Goal: Navigation & Orientation: Go to known website

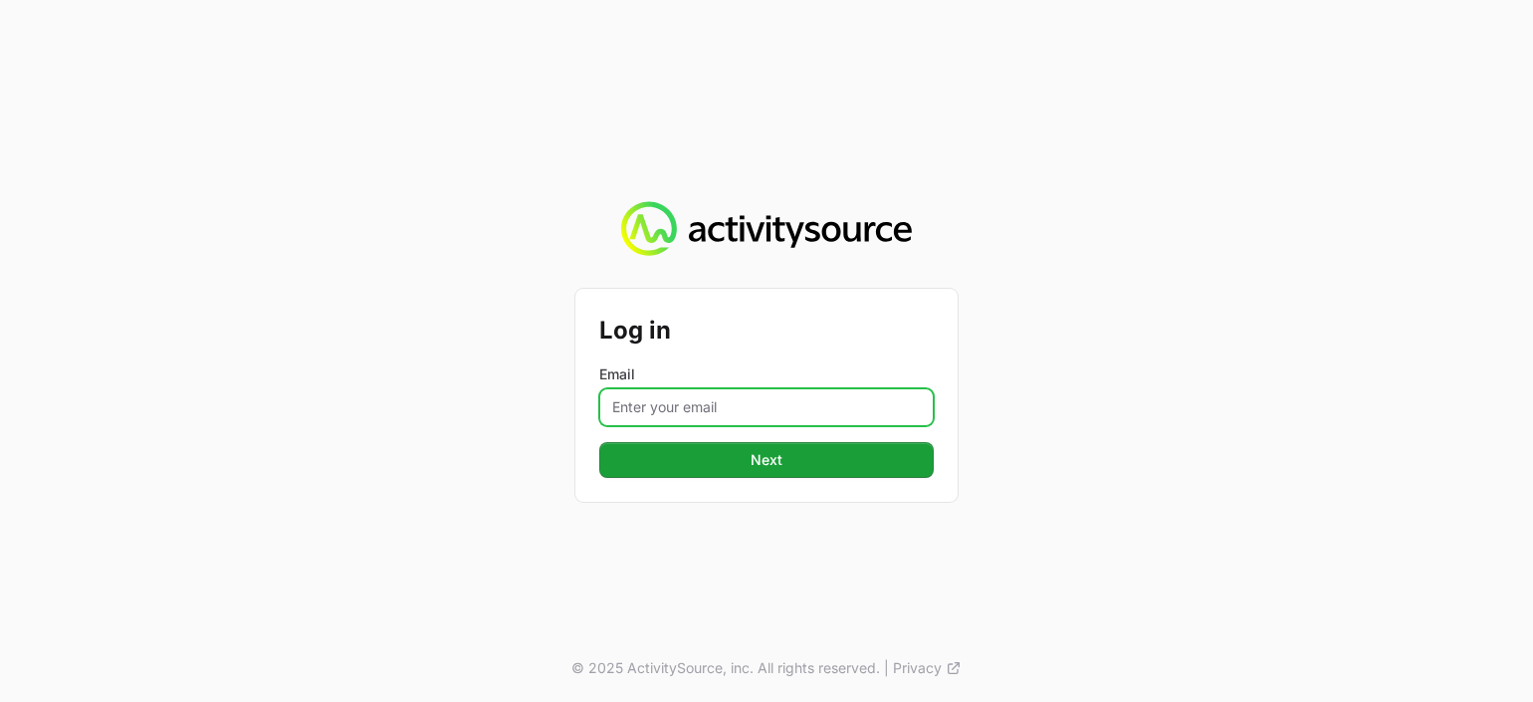
click at [651, 404] on input "Email" at bounding box center [766, 407] width 334 height 38
type input "[PERSON_NAME][EMAIL_ADDRESS][PERSON_NAME][DOMAIN_NAME]"
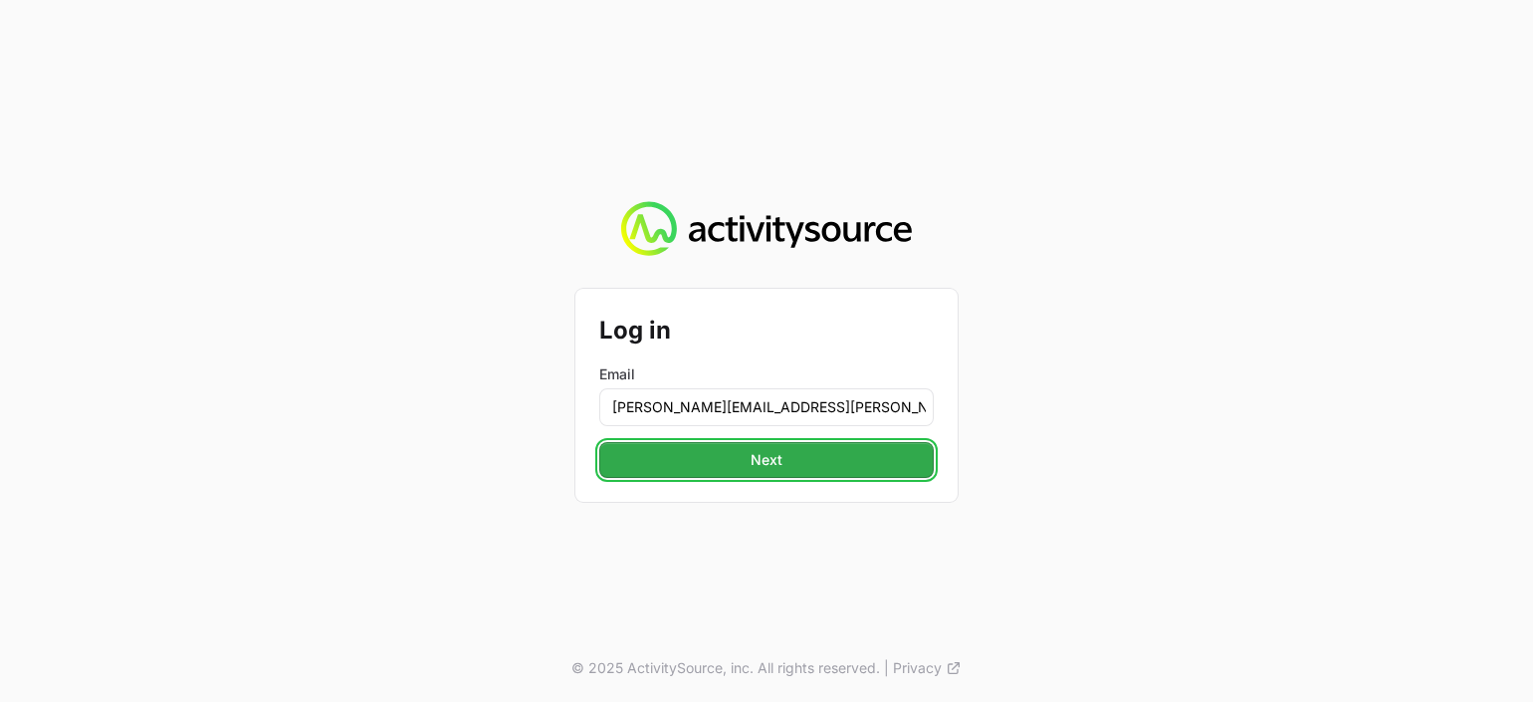
click at [777, 461] on span "Next" at bounding box center [767, 460] width 32 height 24
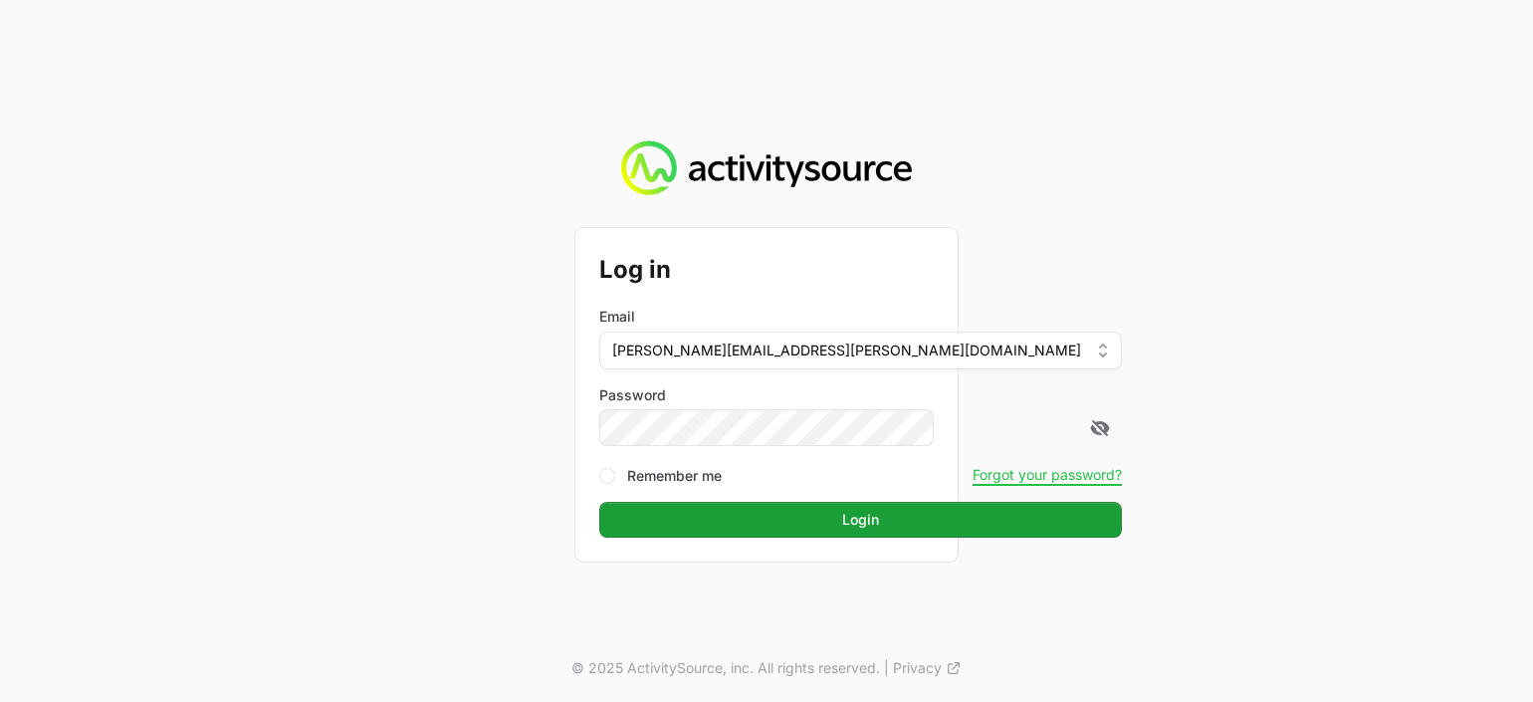
click at [599, 502] on button "Login" at bounding box center [860, 520] width 523 height 36
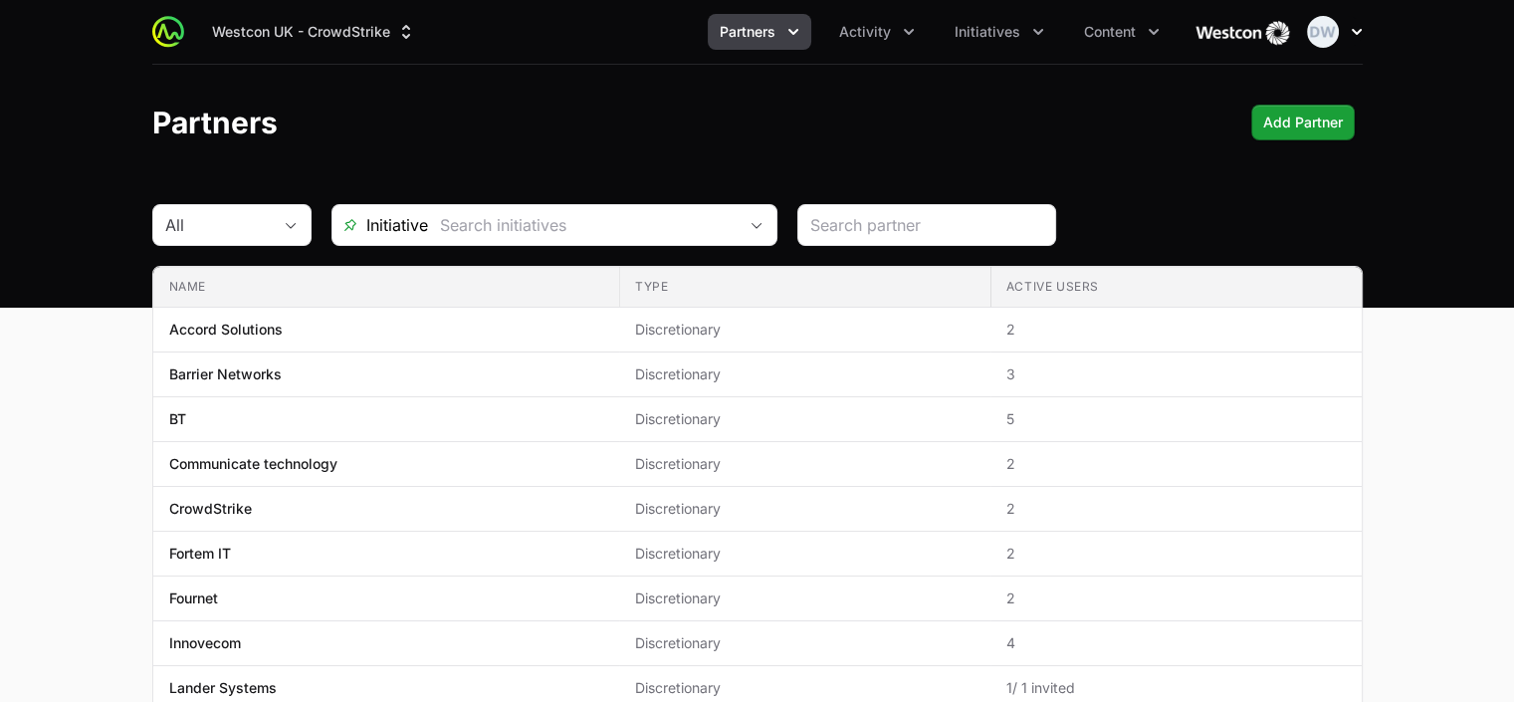
click at [1342, 26] on button "Open user menu" at bounding box center [1335, 32] width 56 height 32
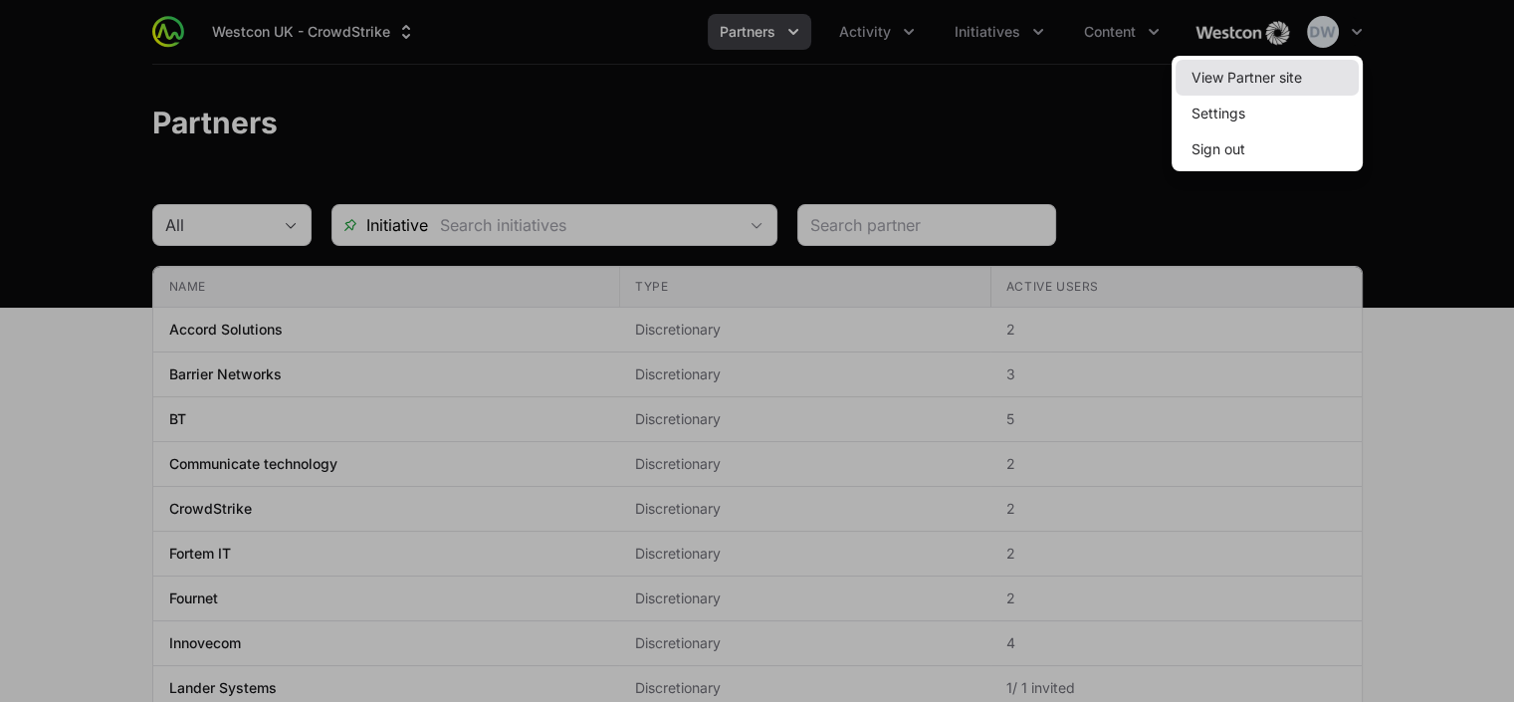
click at [1274, 77] on link "View Partner site" at bounding box center [1267, 78] width 183 height 36
click at [1271, 75] on link "View Partner site" at bounding box center [1267, 78] width 183 height 36
